Goal: Check status: Check status

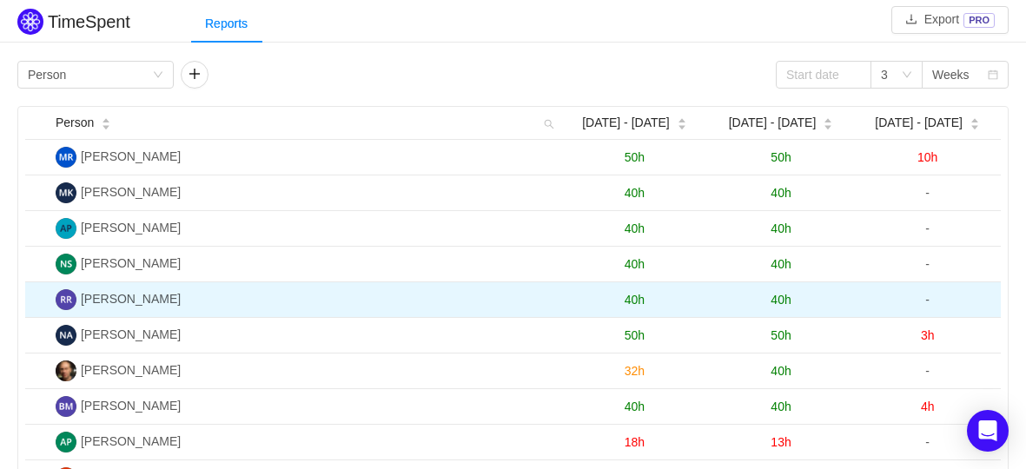
click at [779, 295] on span "40h" at bounding box center [781, 300] width 20 height 14
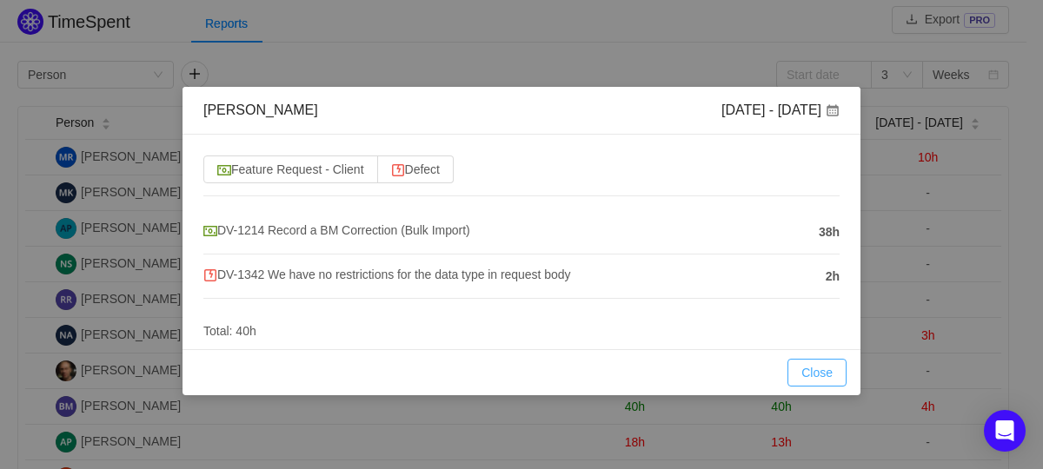
click at [805, 365] on button "Close" at bounding box center [816, 373] width 59 height 28
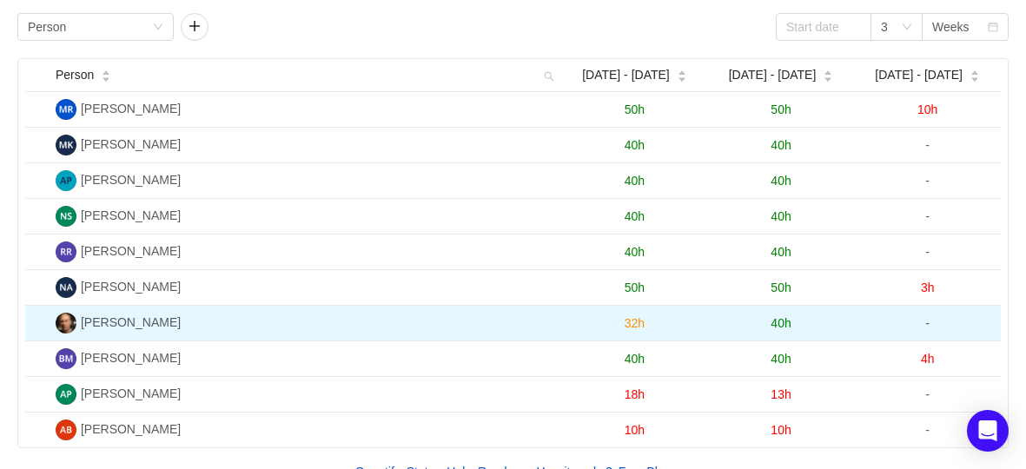
scroll to position [85, 0]
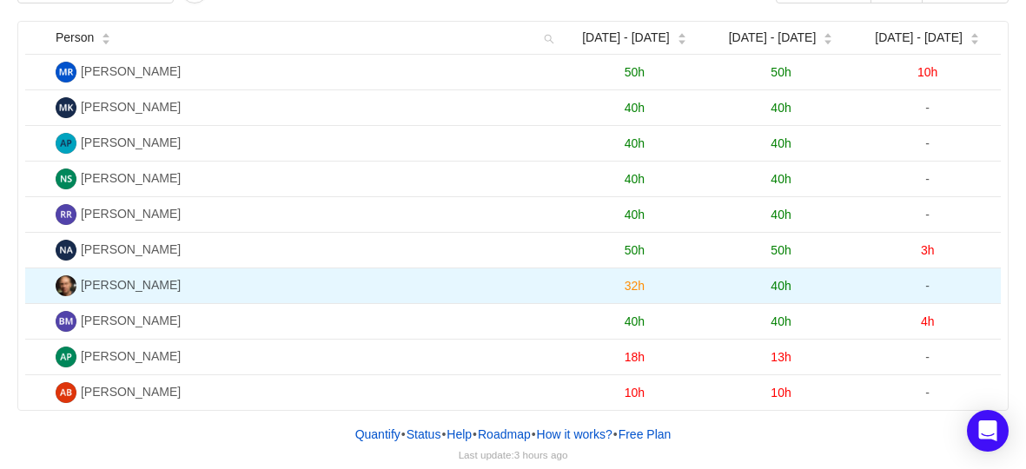
click at [783, 282] on span "40h" at bounding box center [781, 286] width 20 height 14
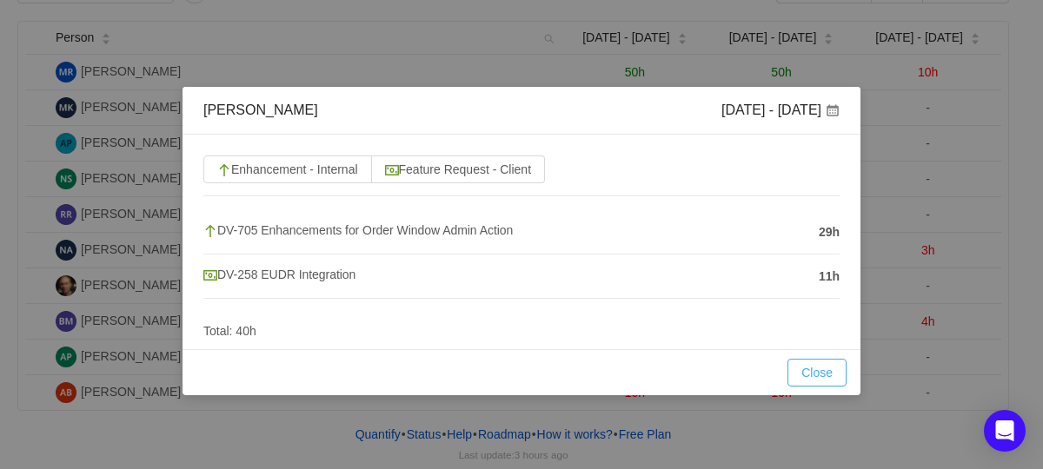
click at [811, 378] on button "Close" at bounding box center [816, 373] width 59 height 28
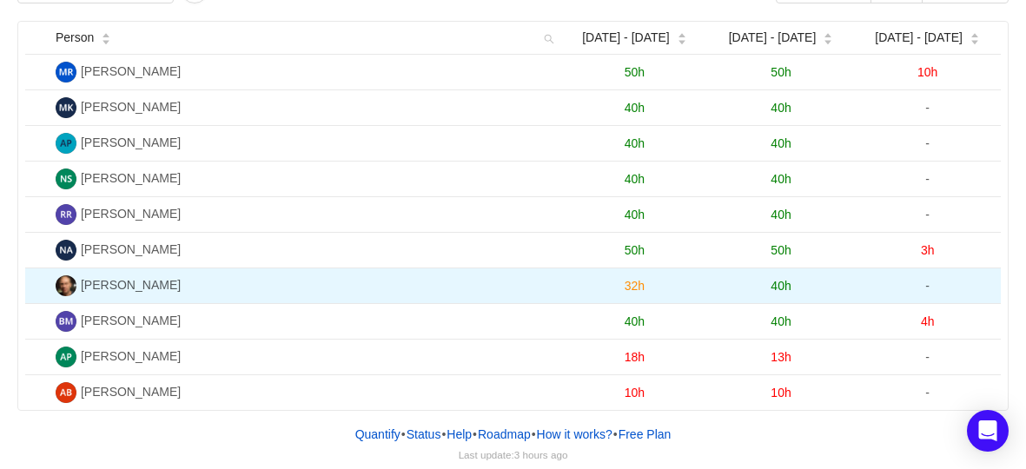
click at [782, 286] on span "40h" at bounding box center [781, 286] width 20 height 14
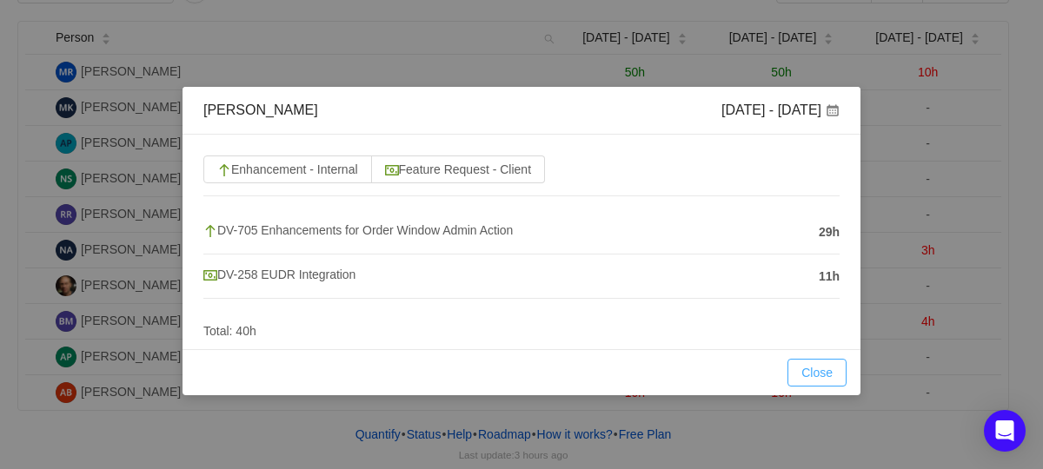
click at [816, 371] on button "Close" at bounding box center [816, 373] width 59 height 28
